Goal: Task Accomplishment & Management: Manage account settings

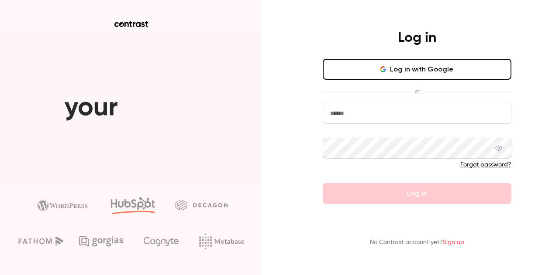
click at [417, 65] on button "Log in with Google" at bounding box center [417, 69] width 189 height 21
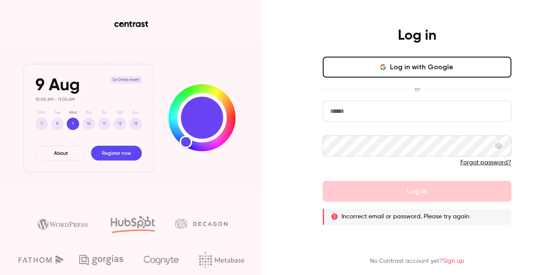
click at [420, 75] on button "Log in with Google" at bounding box center [417, 67] width 189 height 21
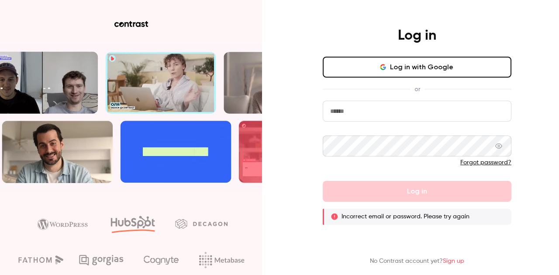
click at [423, 63] on button "Log in with Google" at bounding box center [417, 67] width 189 height 21
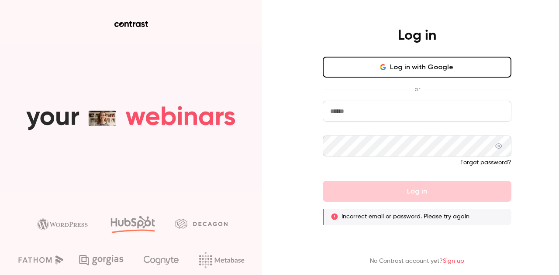
click at [454, 261] on link "Sign up" at bounding box center [453, 261] width 21 height 6
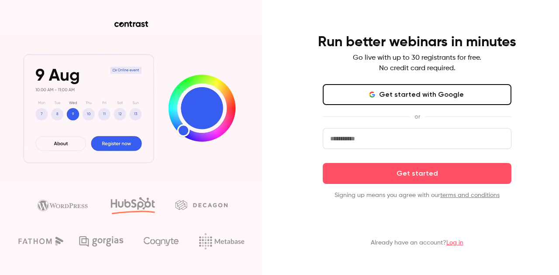
click at [415, 99] on button "Get started with Google" at bounding box center [417, 94] width 189 height 21
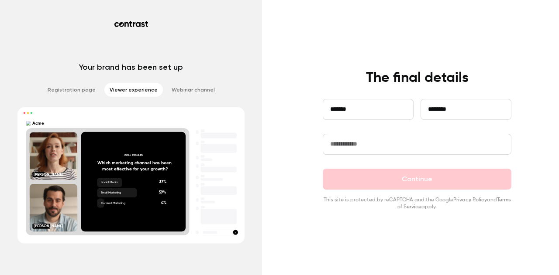
click at [358, 140] on input "text" at bounding box center [417, 144] width 189 height 21
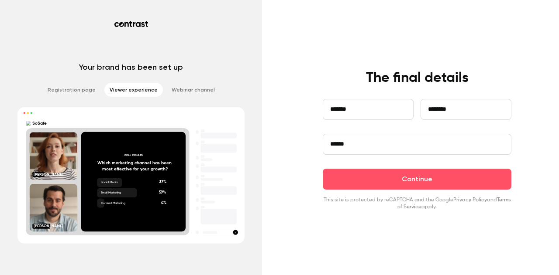
type input "******"
click at [323, 169] on button "Continue" at bounding box center [417, 179] width 189 height 21
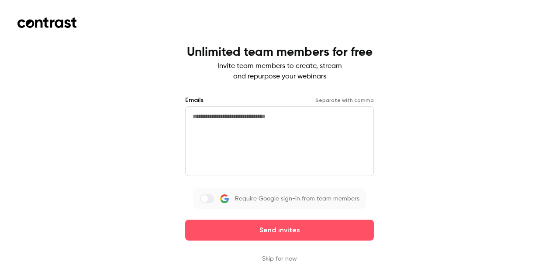
click at [275, 261] on button "Skip for now" at bounding box center [279, 259] width 35 height 9
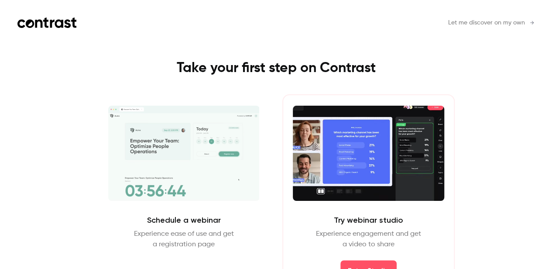
click at [492, 21] on span "Let me discover on my own" at bounding box center [486, 22] width 77 height 9
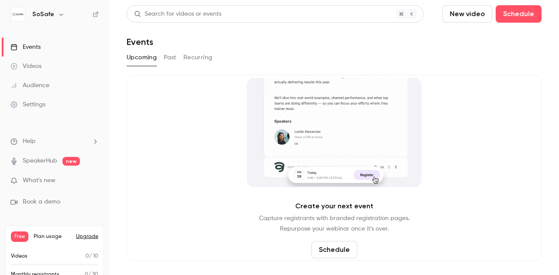
click at [41, 161] on link "SpeakerHub" at bounding box center [40, 161] width 34 height 9
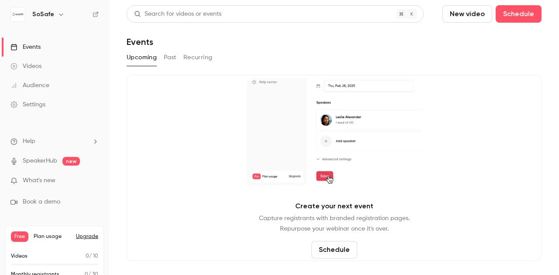
click at [165, 59] on button "Past" at bounding box center [170, 58] width 13 height 14
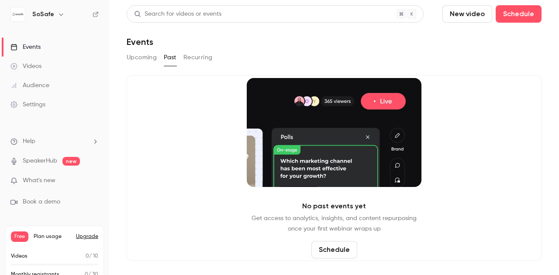
click at [210, 60] on button "Recurring" at bounding box center [197, 58] width 29 height 14
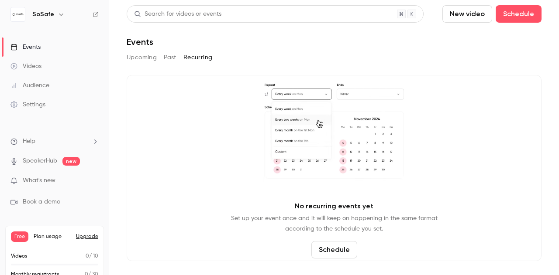
click at [143, 57] on button "Upcoming" at bounding box center [142, 58] width 30 height 14
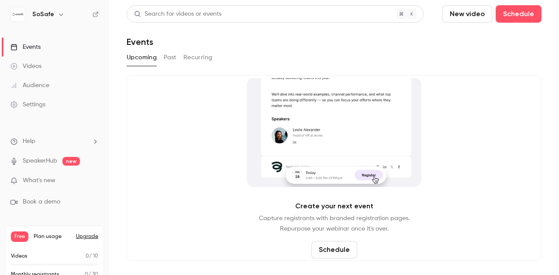
click at [38, 48] on div "Events" at bounding box center [25, 47] width 30 height 9
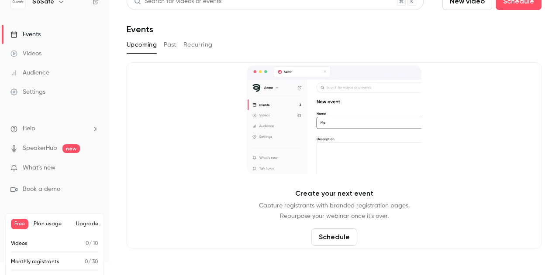
scroll to position [24, 0]
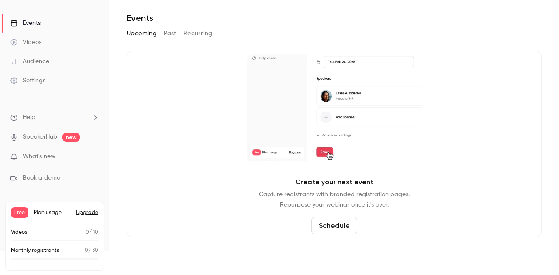
click at [44, 153] on span "What's new" at bounding box center [39, 156] width 33 height 9
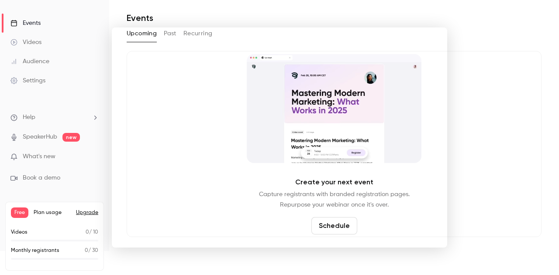
click at [38, 46] on div at bounding box center [279, 137] width 559 height 275
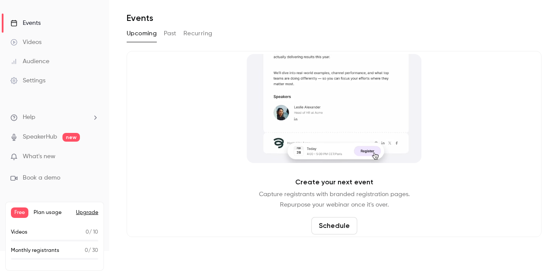
click at [38, 25] on div "Events" at bounding box center [25, 23] width 30 height 9
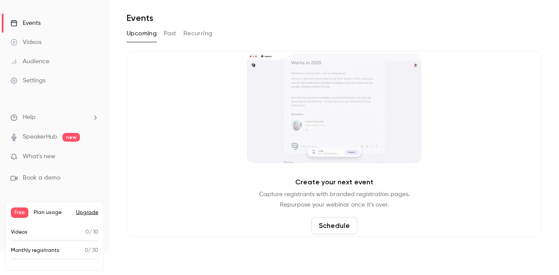
click at [168, 32] on button "Past" at bounding box center [170, 34] width 13 height 14
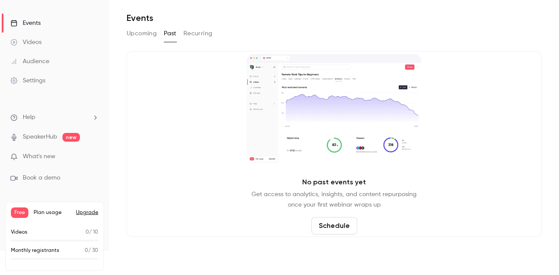
click at [203, 34] on button "Recurring" at bounding box center [197, 34] width 29 height 14
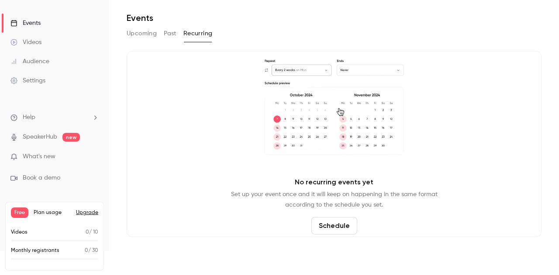
click at [138, 33] on button "Upcoming" at bounding box center [142, 34] width 30 height 14
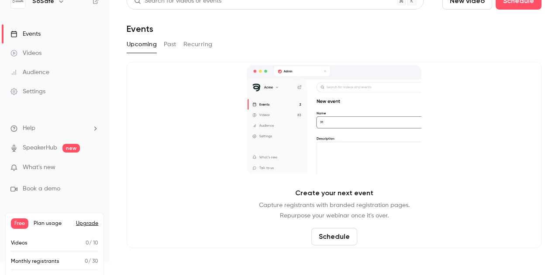
scroll to position [24, 0]
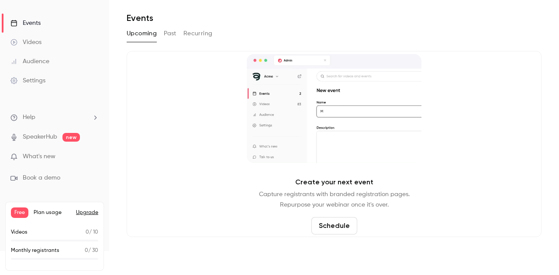
click at [56, 208] on div "Free Plan usage Upgrade" at bounding box center [54, 213] width 87 height 10
